Goal: Use online tool/utility

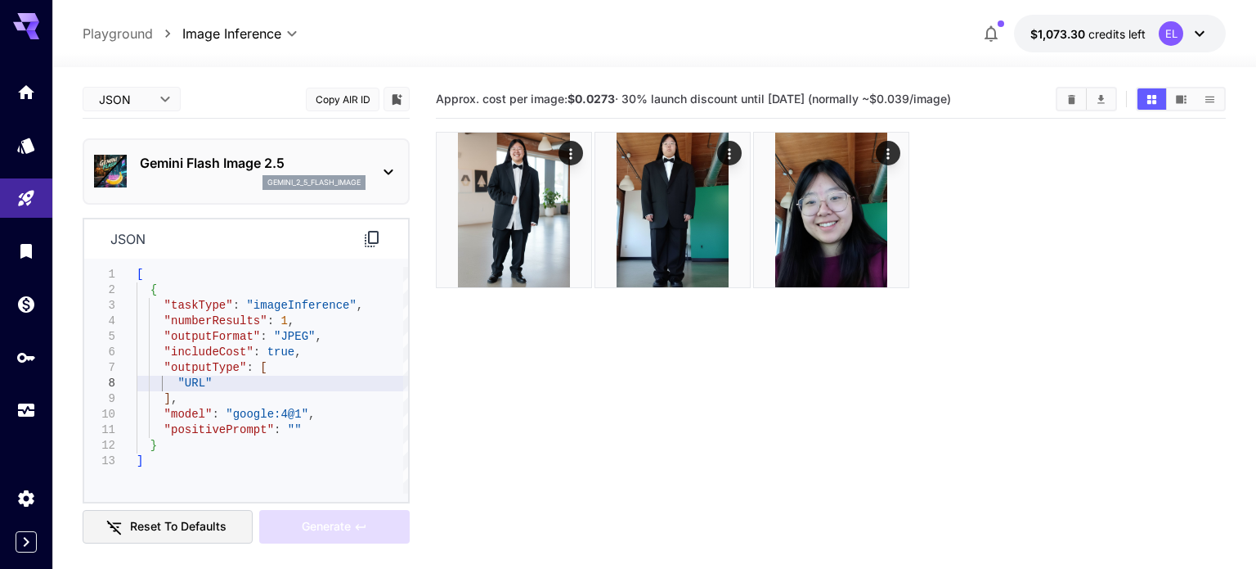
click at [133, 103] on body "**********" at bounding box center [628, 349] width 1256 height 698
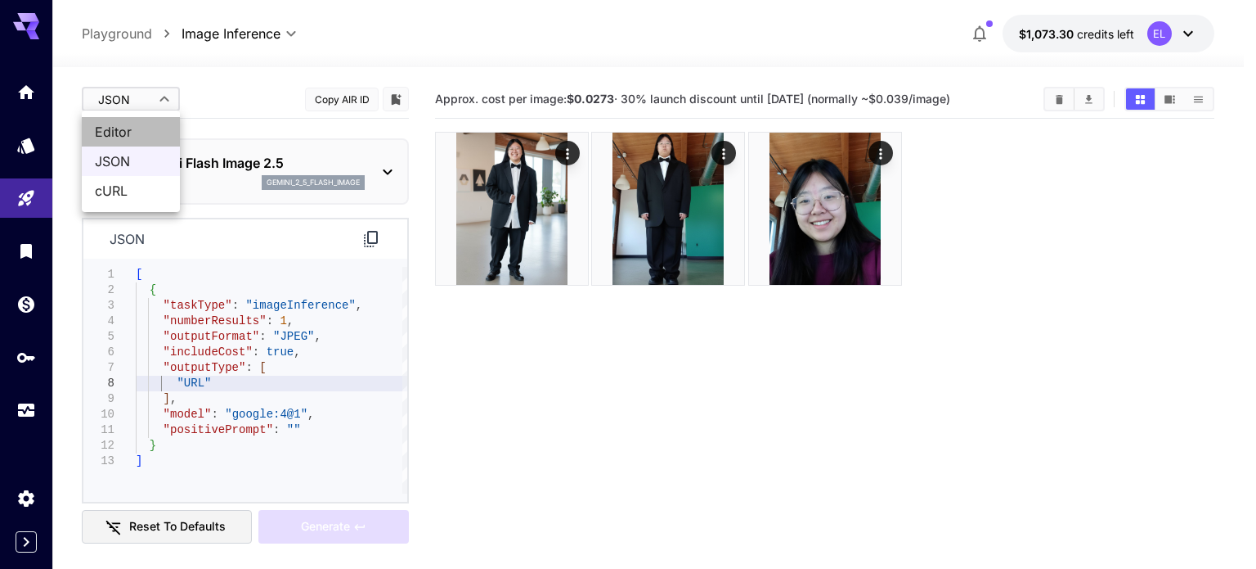
click at [137, 129] on span "Editor" at bounding box center [131, 132] width 72 height 20
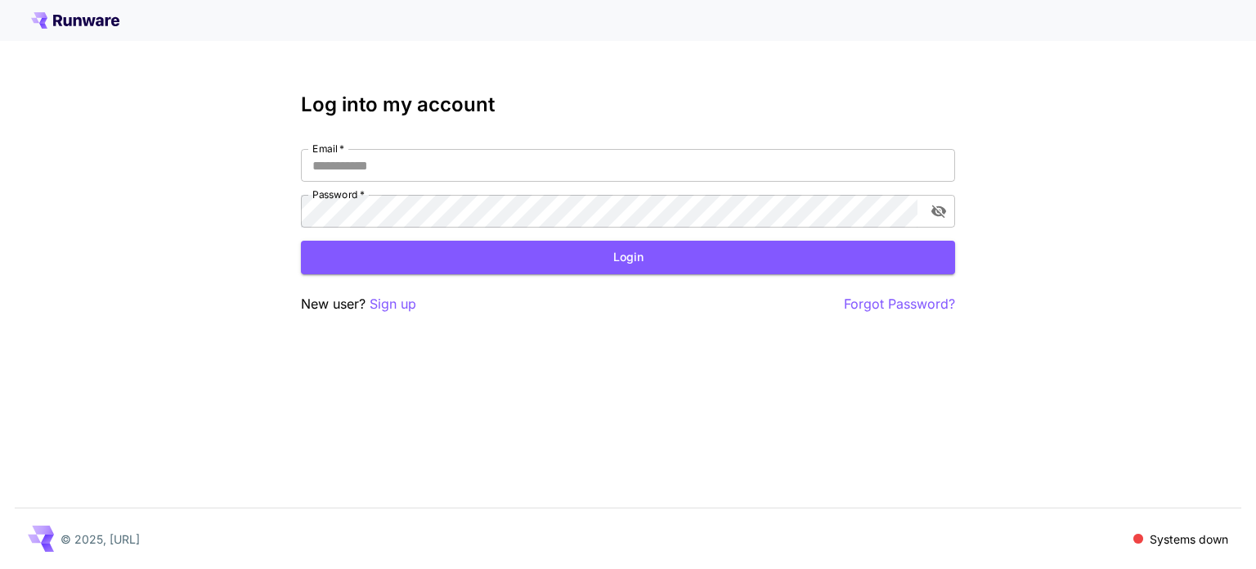
type input "**********"
click at [376, 250] on button "Login" at bounding box center [628, 257] width 654 height 34
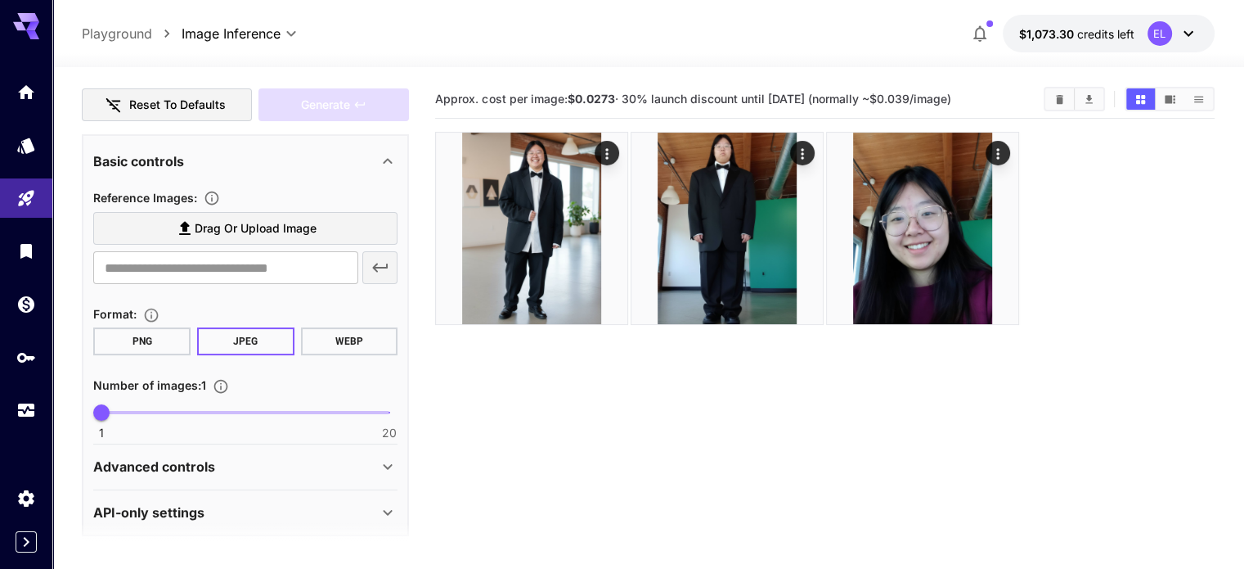
scroll to position [255, 0]
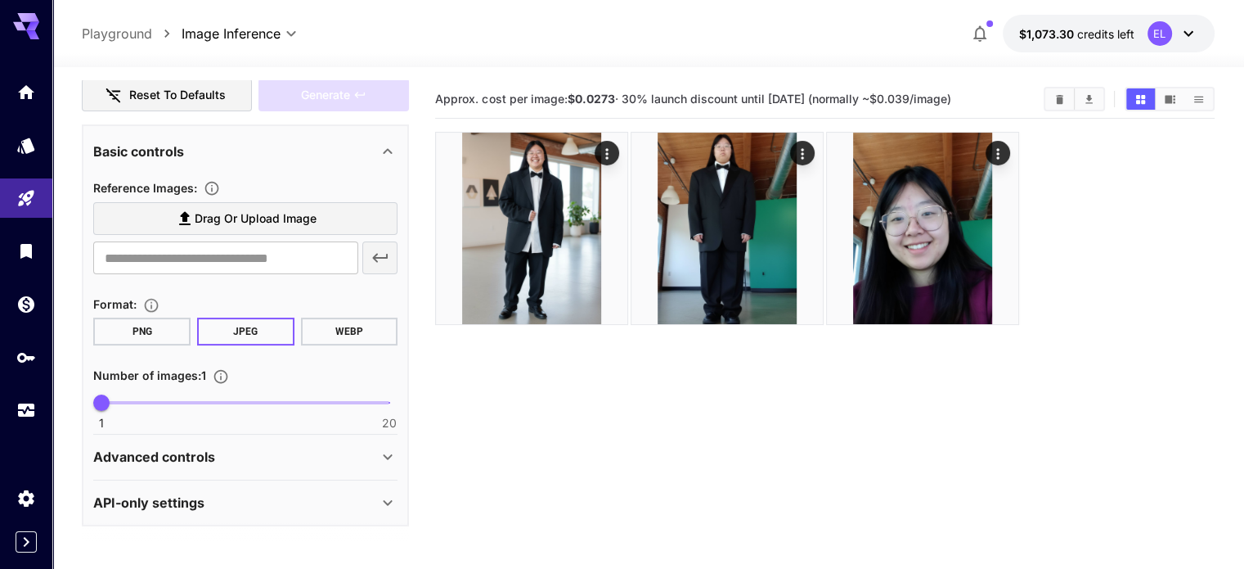
click at [292, 459] on div "Advanced controls" at bounding box center [235, 457] width 285 height 20
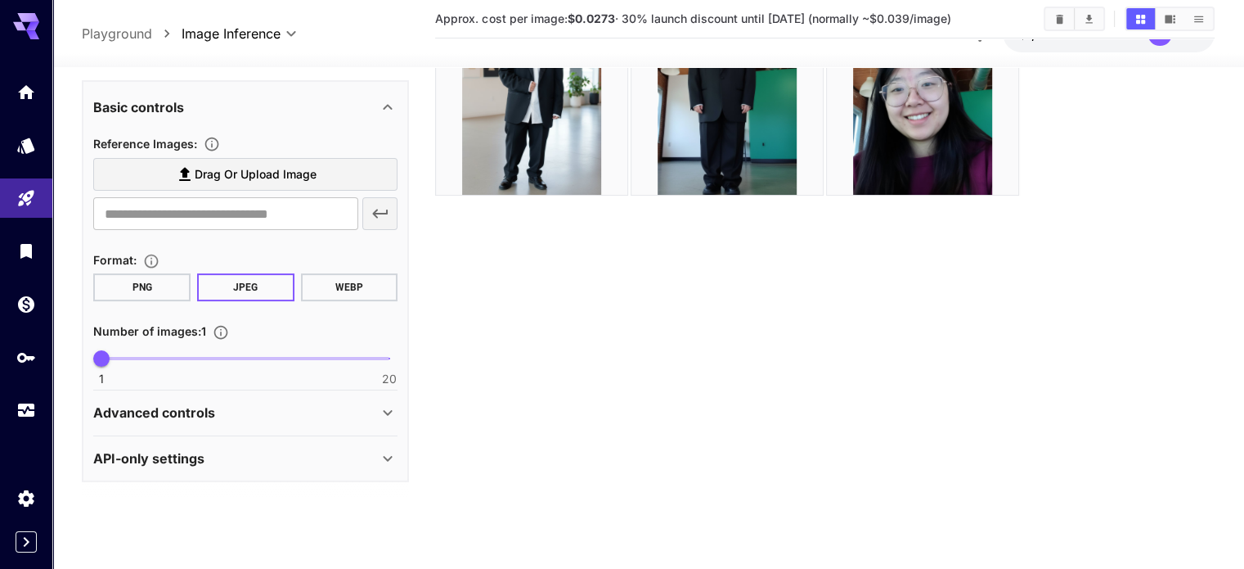
click at [281, 416] on div "Advanced controls" at bounding box center [235, 413] width 285 height 20
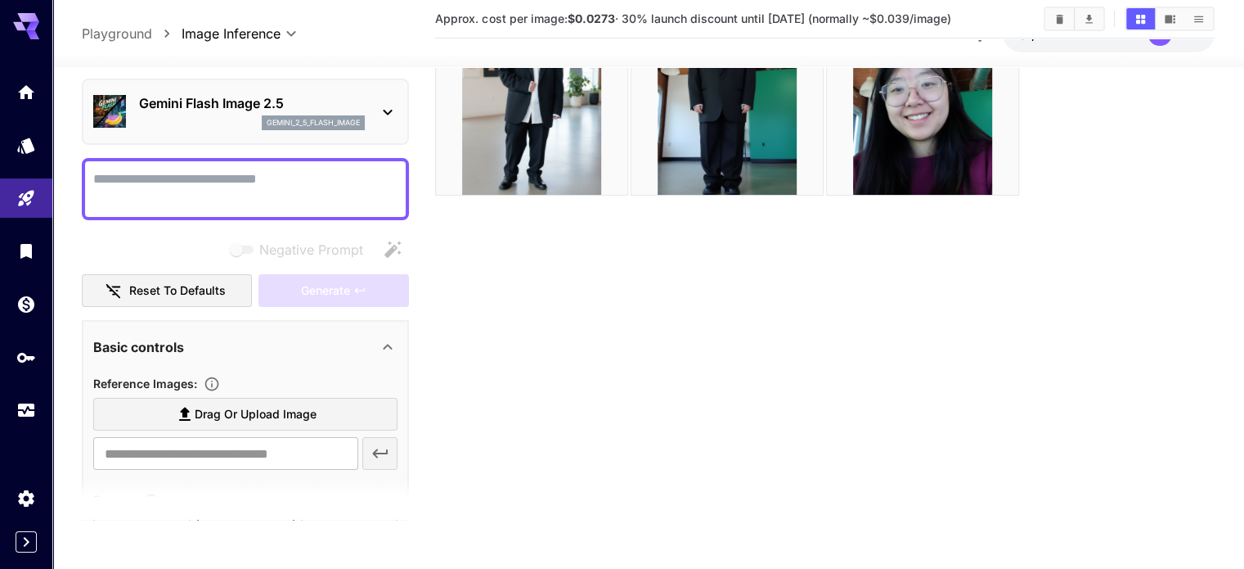
scroll to position [16, 0]
click at [249, 348] on div "Basic controls" at bounding box center [235, 346] width 285 height 20
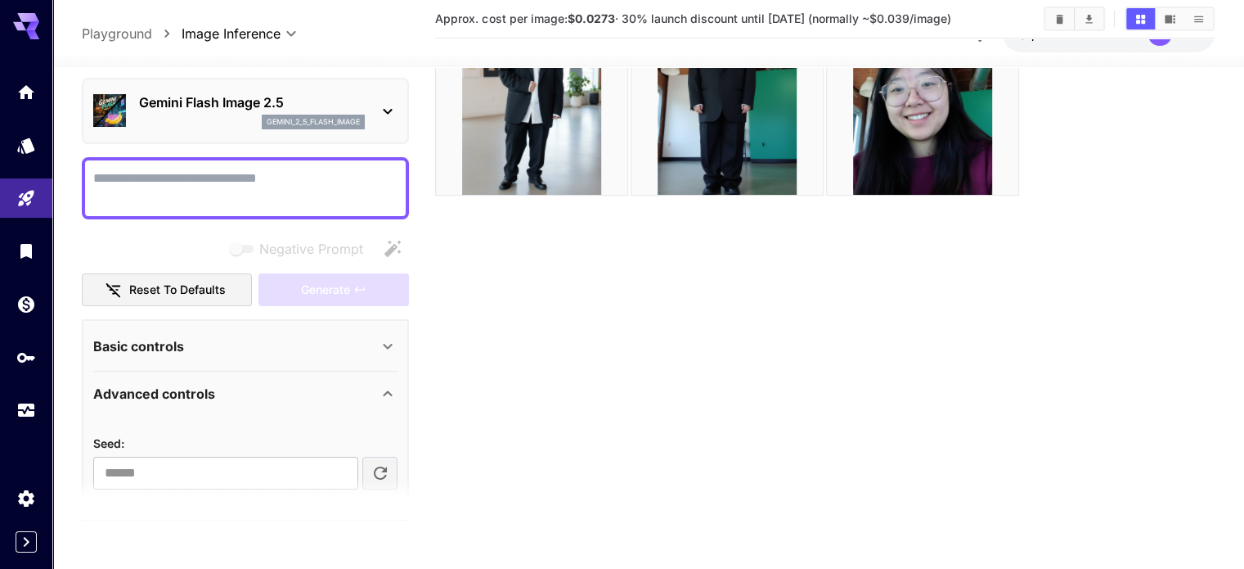
scroll to position [88, 0]
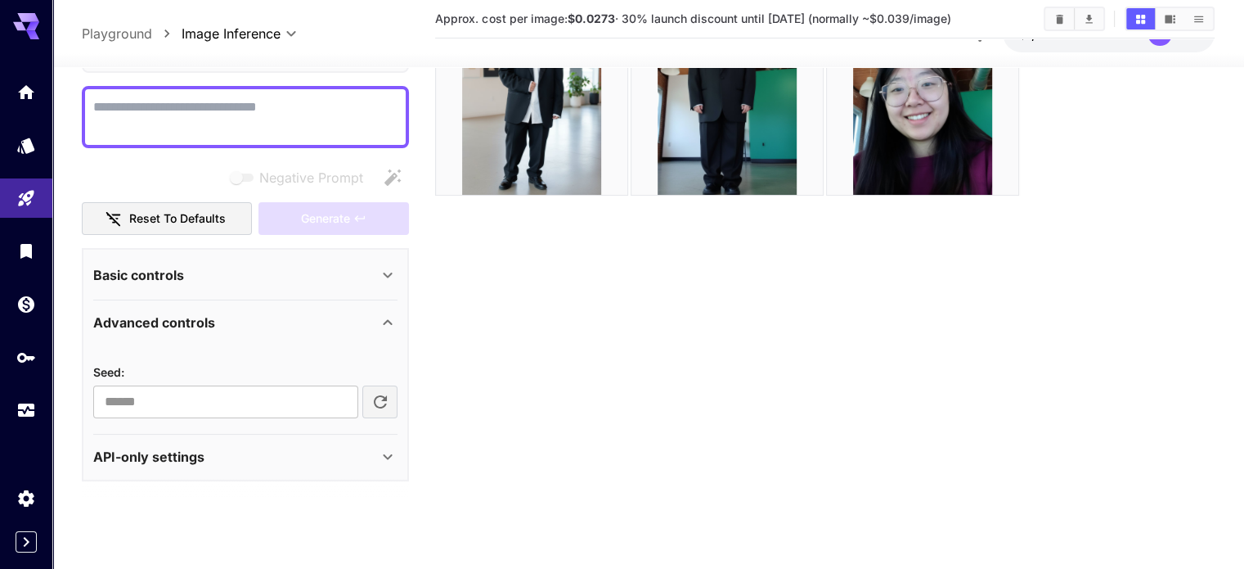
click at [249, 459] on div "API-only settings" at bounding box center [235, 457] width 285 height 20
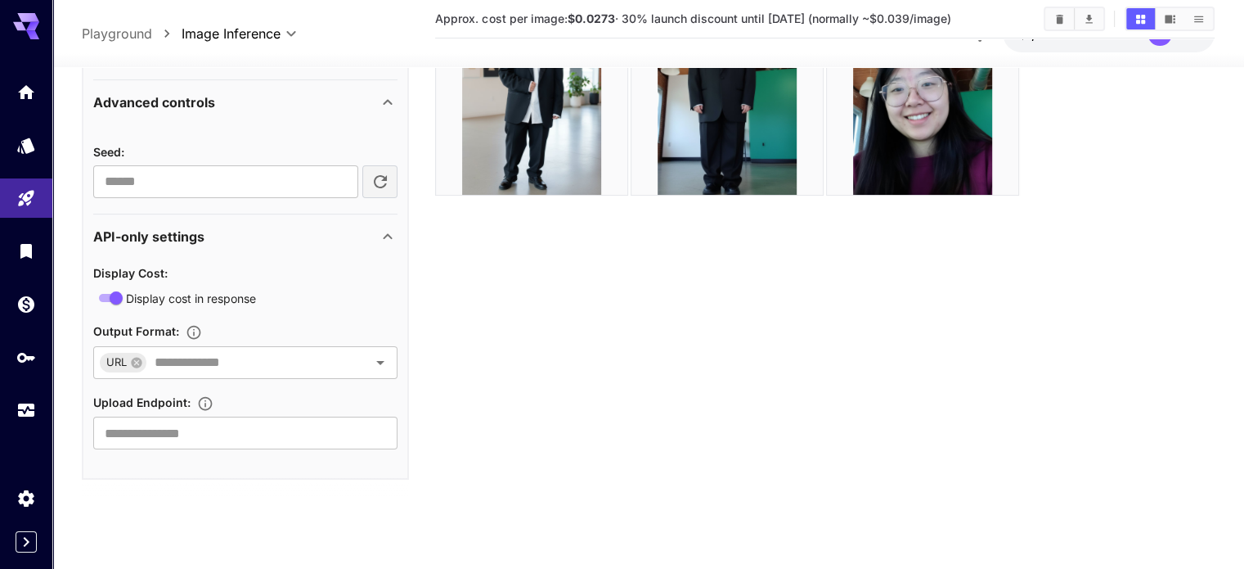
scroll to position [307, 0]
click at [258, 366] on input "text" at bounding box center [246, 363] width 196 height 23
click at [258, 369] on input "text" at bounding box center [246, 363] width 196 height 23
click at [275, 422] on input "text" at bounding box center [245, 434] width 304 height 33
click at [595, 320] on section "Approx. cost per image: $0.0273 · 30% launch discount until [DATE] (normally ~$…" at bounding box center [824, 235] width 779 height 569
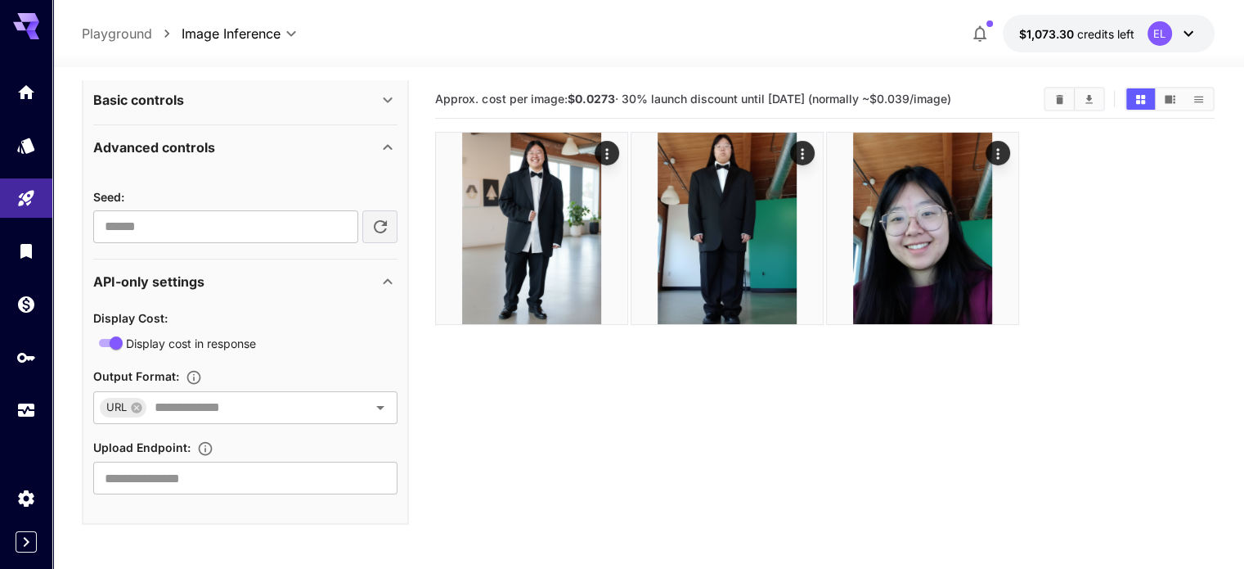
scroll to position [308, 0]
click at [177, 110] on div "Basic controls" at bounding box center [245, 98] width 304 height 39
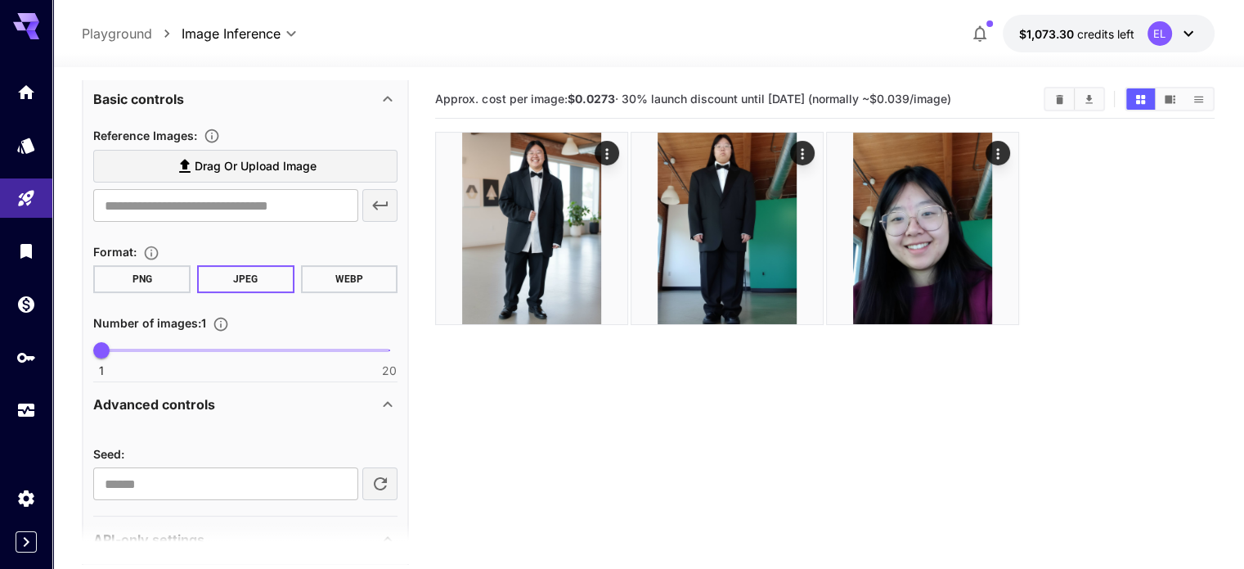
click at [226, 101] on div "Basic controls" at bounding box center [235, 99] width 285 height 20
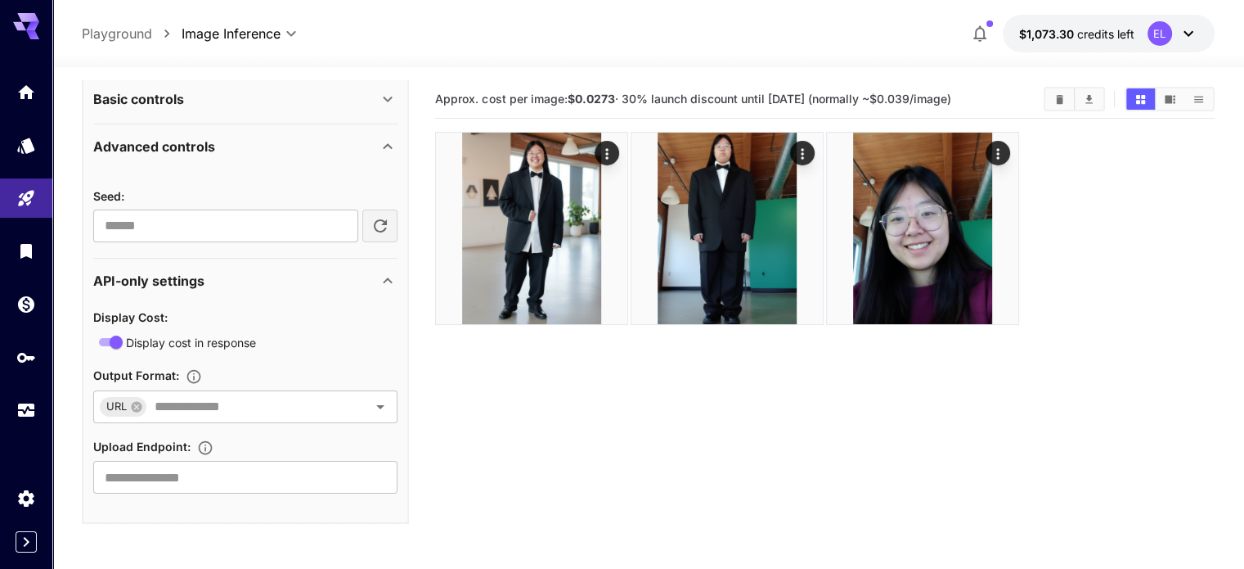
click at [205, 154] on p "Advanced controls" at bounding box center [154, 147] width 122 height 20
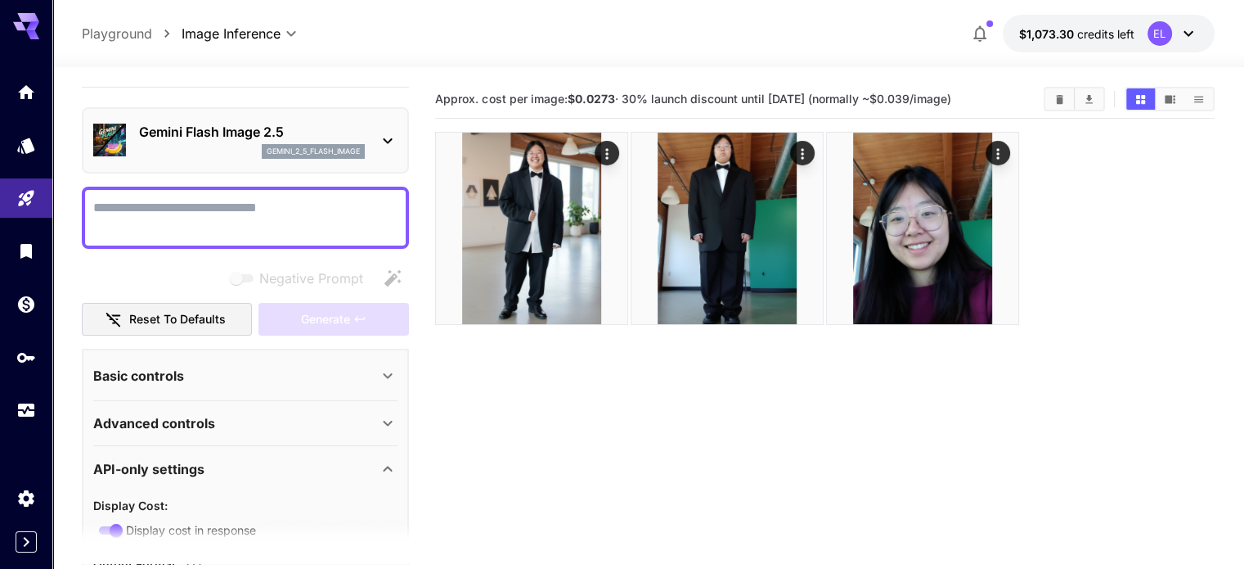
scroll to position [0, 0]
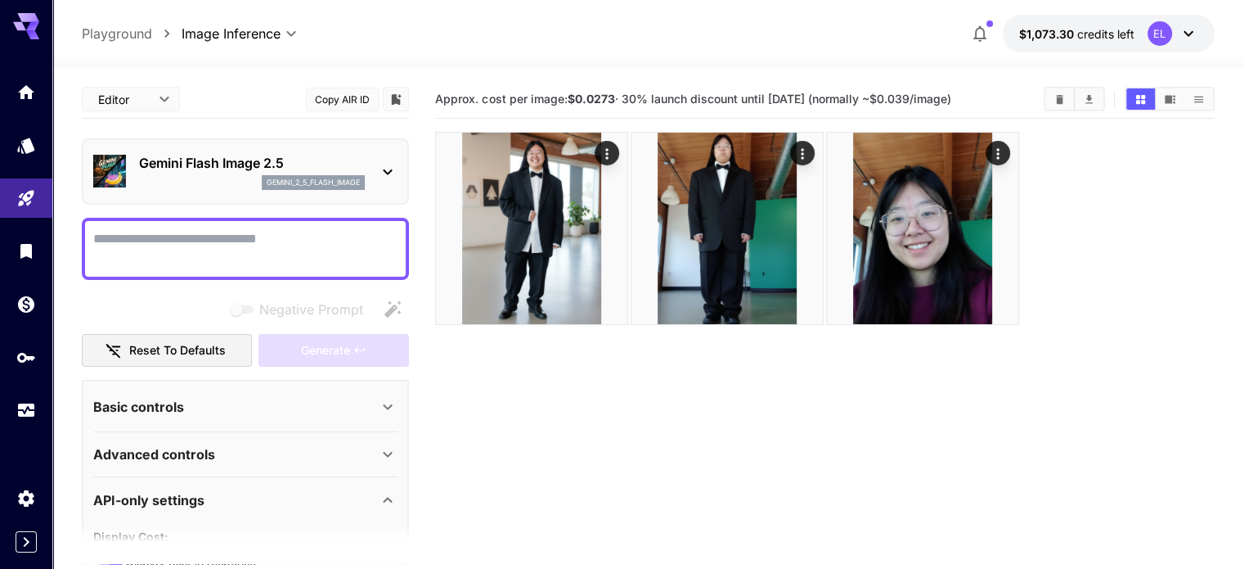
click at [327, 421] on div "Basic controls" at bounding box center [245, 406] width 304 height 39
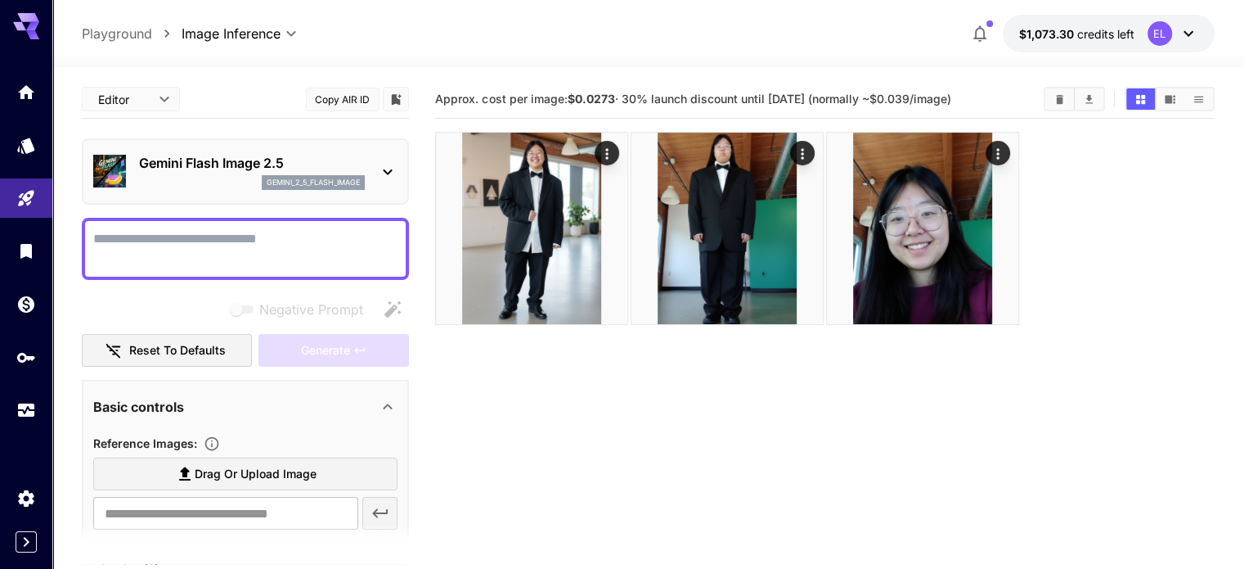
click at [327, 421] on div "Basic controls" at bounding box center [245, 406] width 304 height 39
